Goal: Information Seeking & Learning: Stay updated

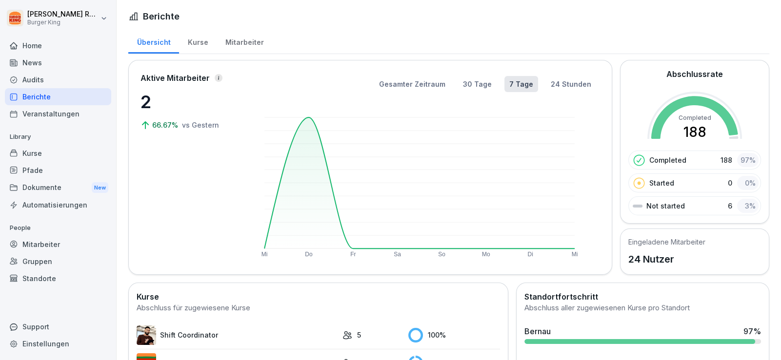
click at [43, 59] on div "News" at bounding box center [58, 62] width 106 height 17
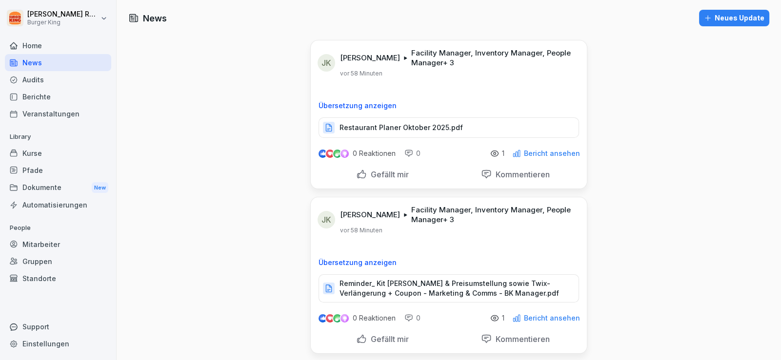
click at [409, 130] on p "Restaurant Planer Oktober 2025.pdf" at bounding box center [400, 128] width 123 height 10
click at [417, 287] on p "Reminder_ Kit [PERSON_NAME] & Preisumstellung sowie Twix-Verlängerung + Coupon …" at bounding box center [453, 289] width 229 height 20
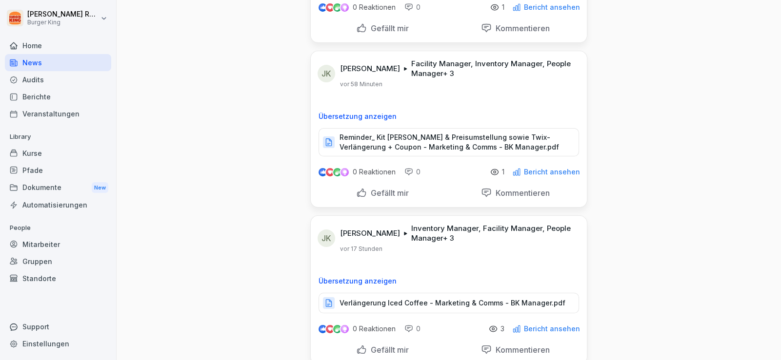
scroll to position [195, 0]
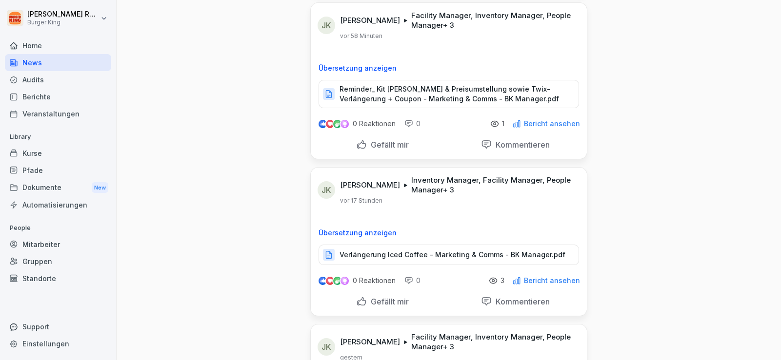
click at [468, 256] on p "Verlängerung Iced Coffee - Marketing & Comms - BK Manager.pdf" at bounding box center [452, 255] width 226 height 10
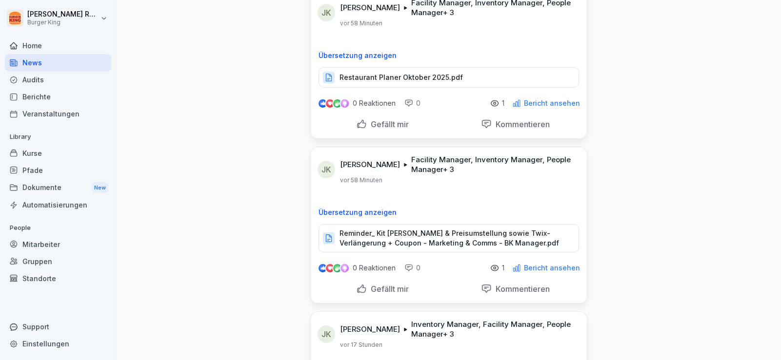
scroll to position [48, 0]
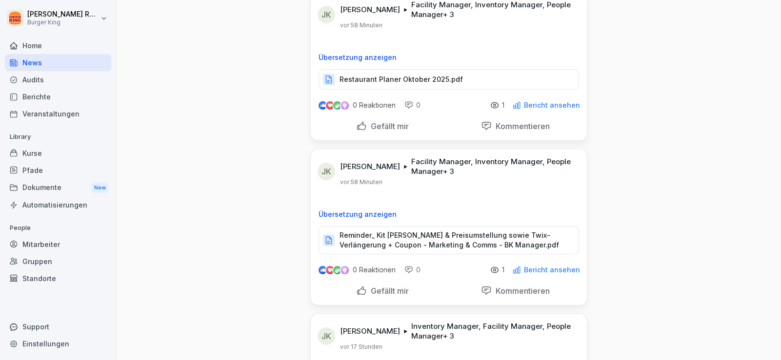
click at [423, 233] on p "Reminder_ Kit [PERSON_NAME] & Preisumstellung sowie Twix-Verlängerung + Coupon …" at bounding box center [453, 241] width 229 height 20
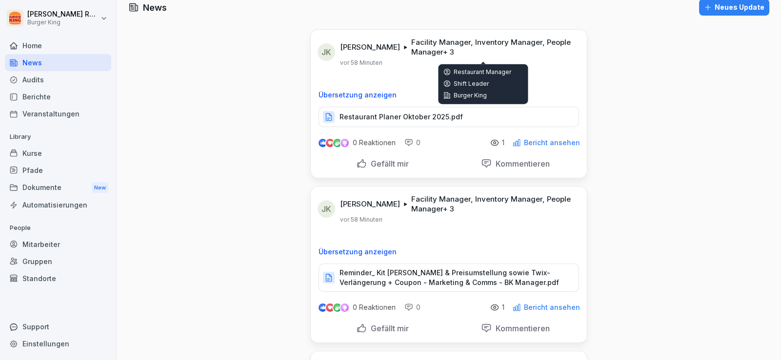
scroll to position [0, 0]
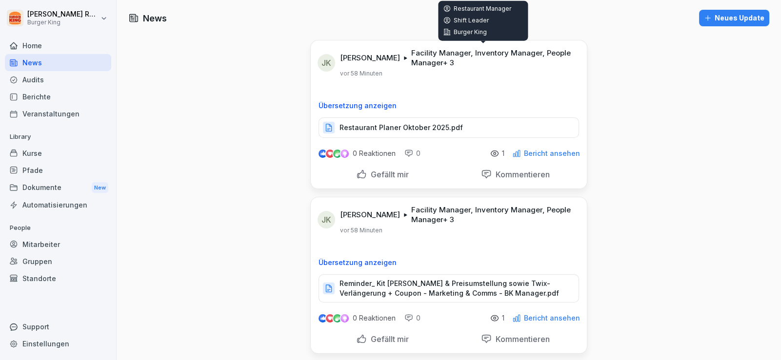
click at [400, 124] on p "Restaurant Planer Oktober 2025.pdf" at bounding box center [400, 128] width 123 height 10
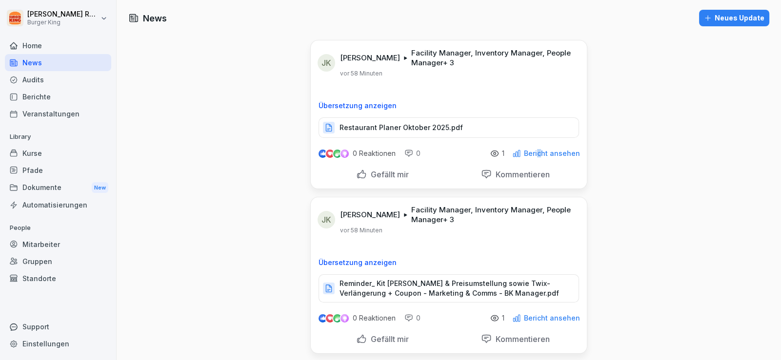
click at [538, 152] on p "Bericht ansehen" at bounding box center [552, 154] width 56 height 8
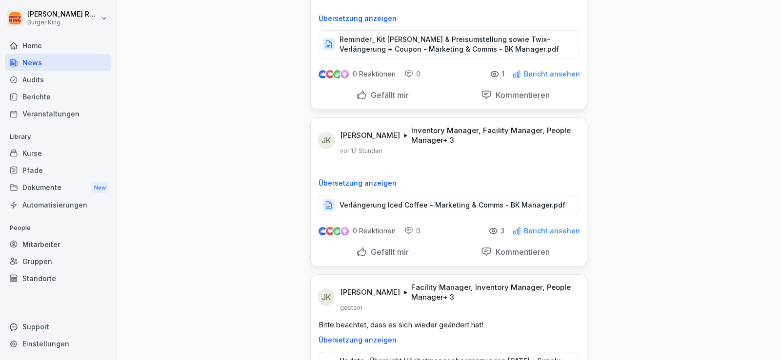
scroll to position [341, 0]
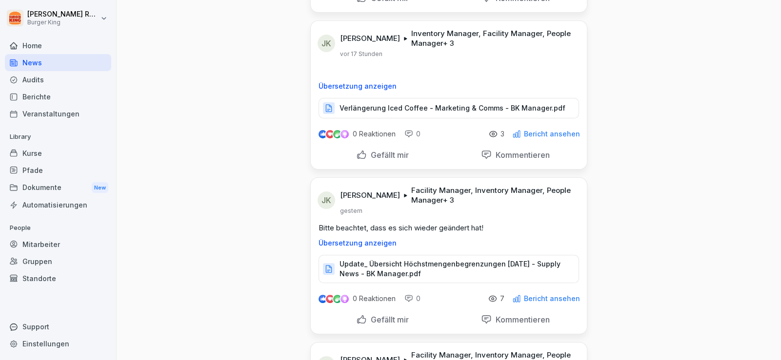
click at [356, 154] on div "Gefällt mir" at bounding box center [382, 155] width 53 height 11
